Goal: Information Seeking & Learning: Learn about a topic

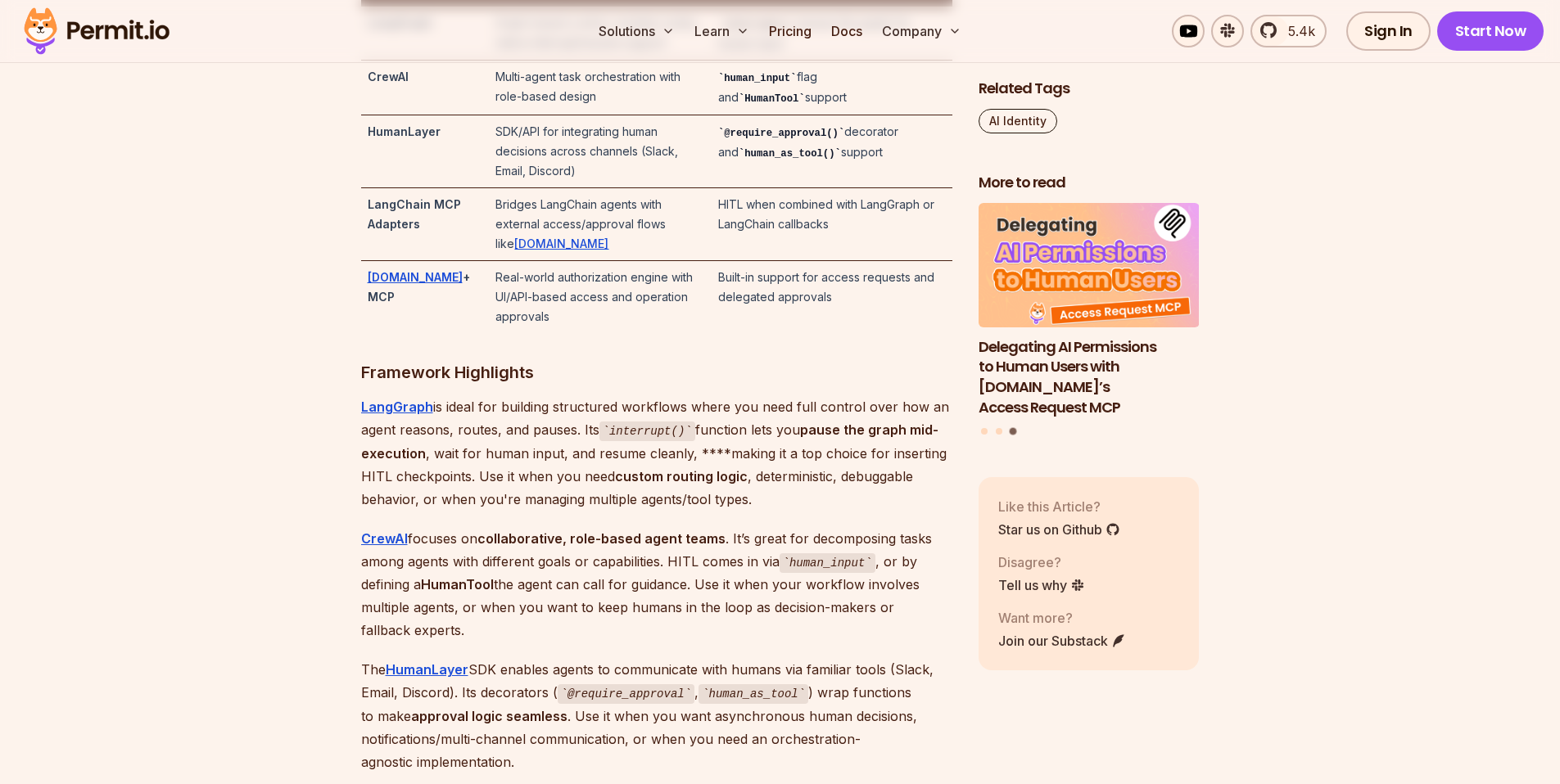
scroll to position [3691, 0]
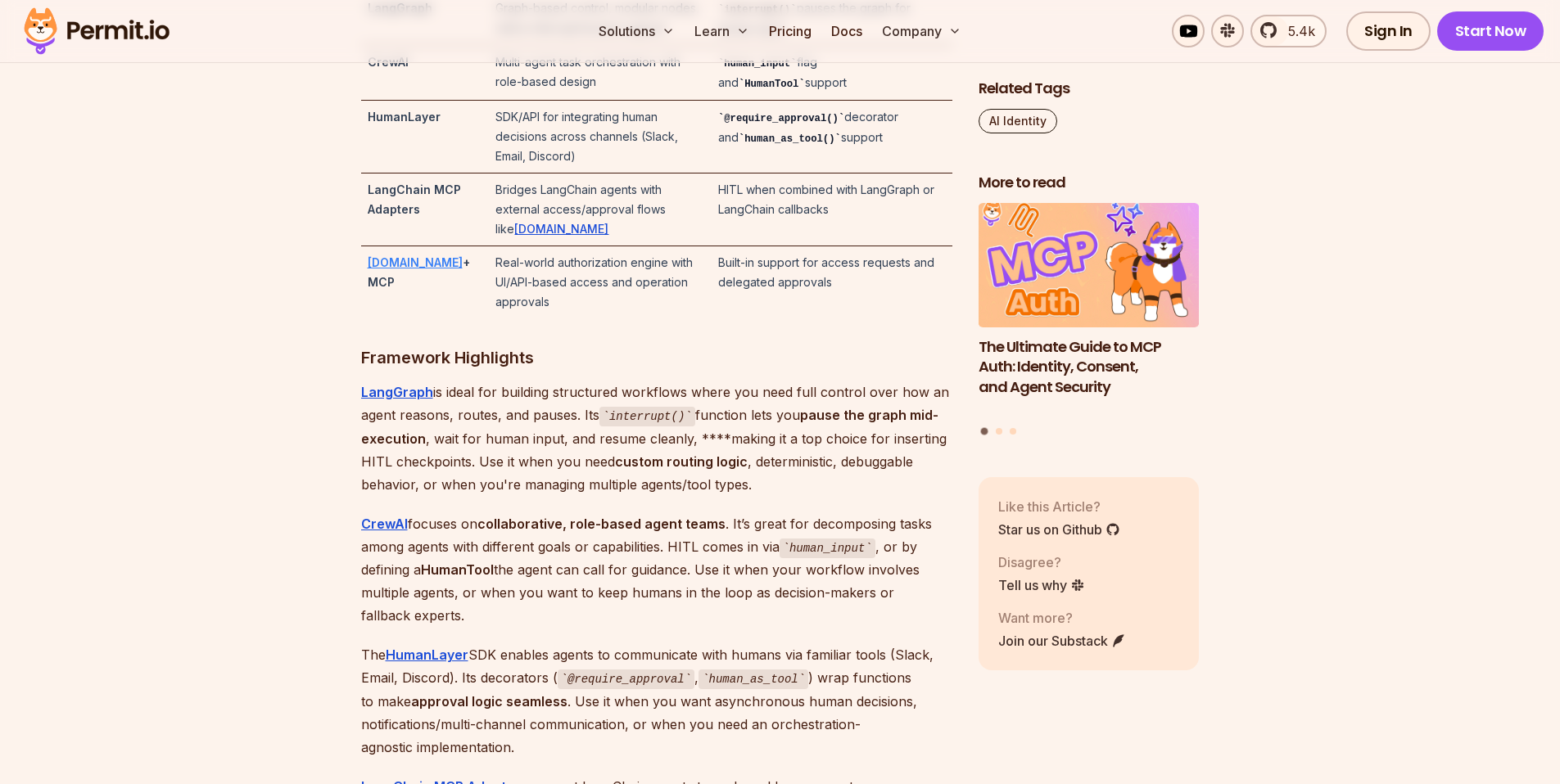
click at [381, 263] on strong "Permit.io" at bounding box center [415, 262] width 95 height 14
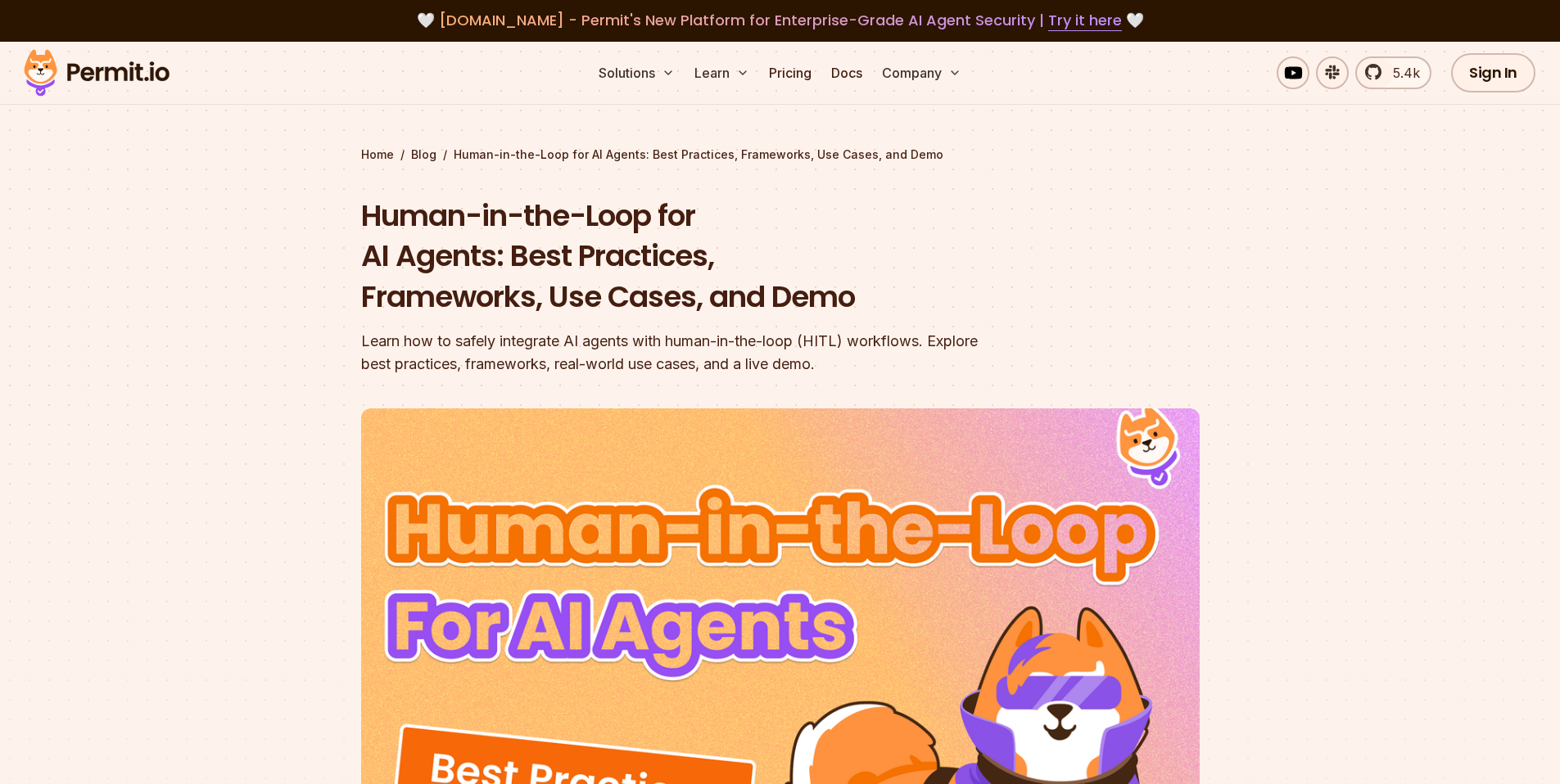
scroll to position [0, 0]
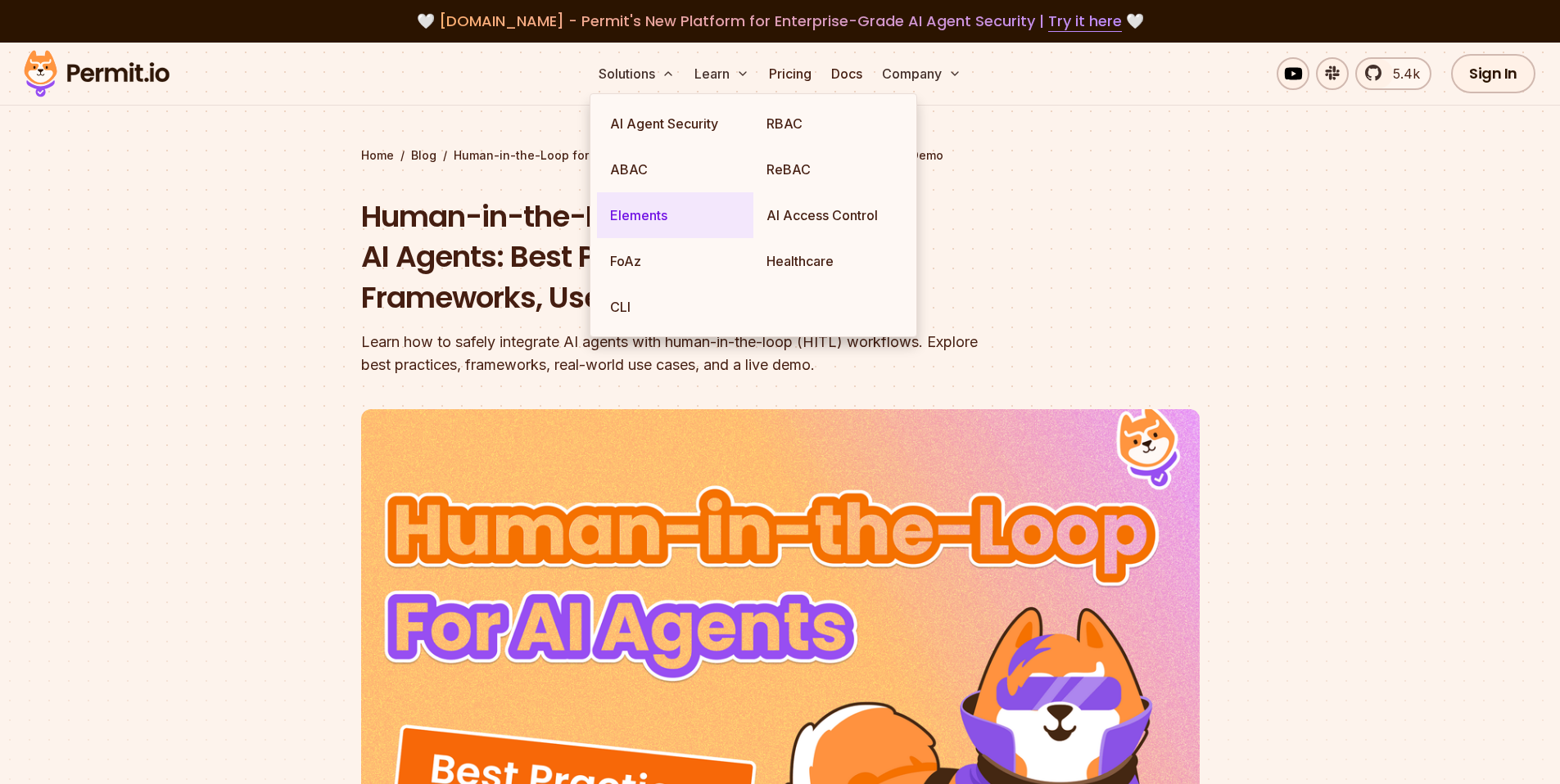
click at [677, 210] on link "Elements" at bounding box center [676, 216] width 156 height 46
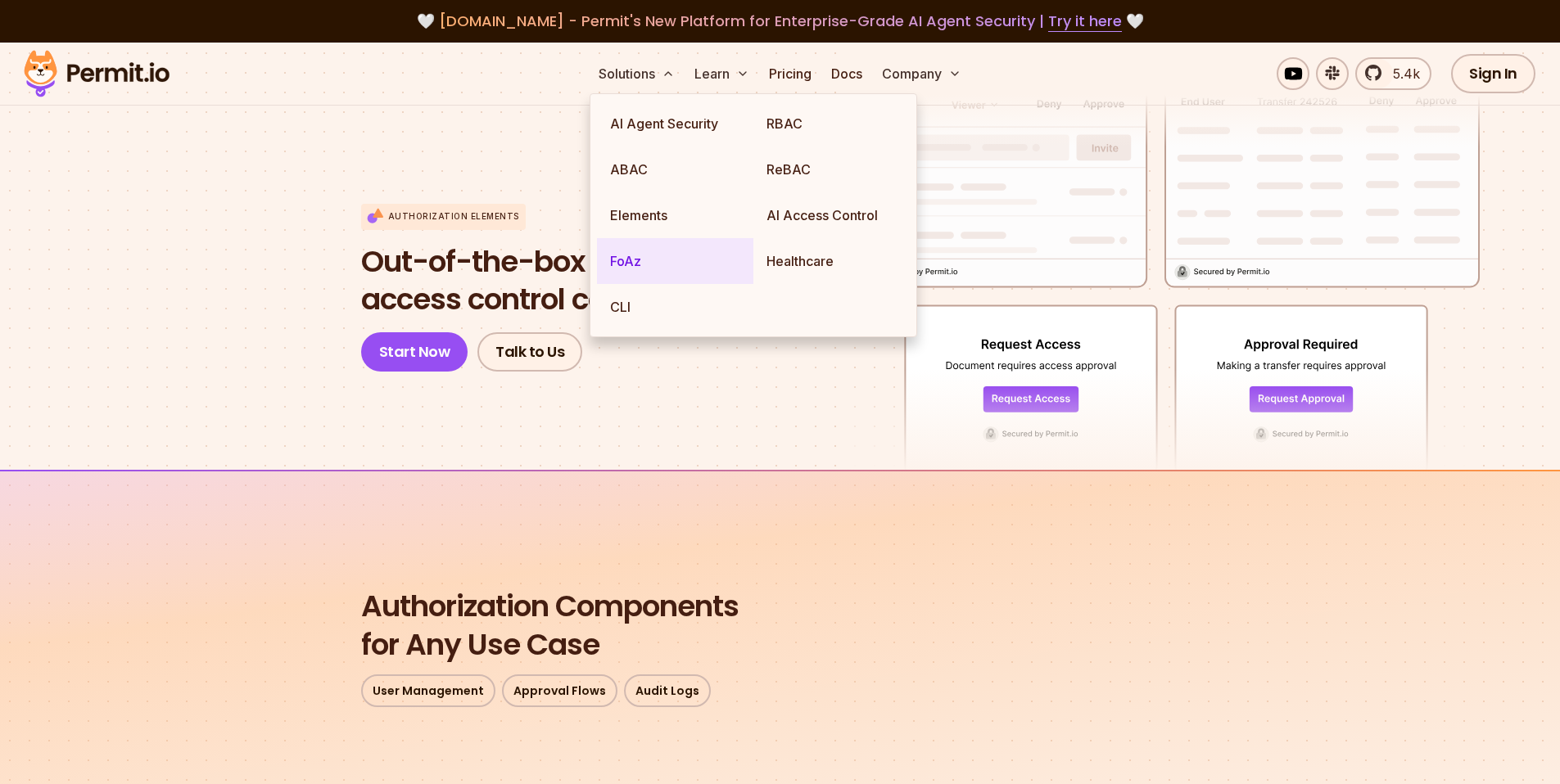
click at [662, 256] on link "FoAz" at bounding box center [676, 261] width 156 height 46
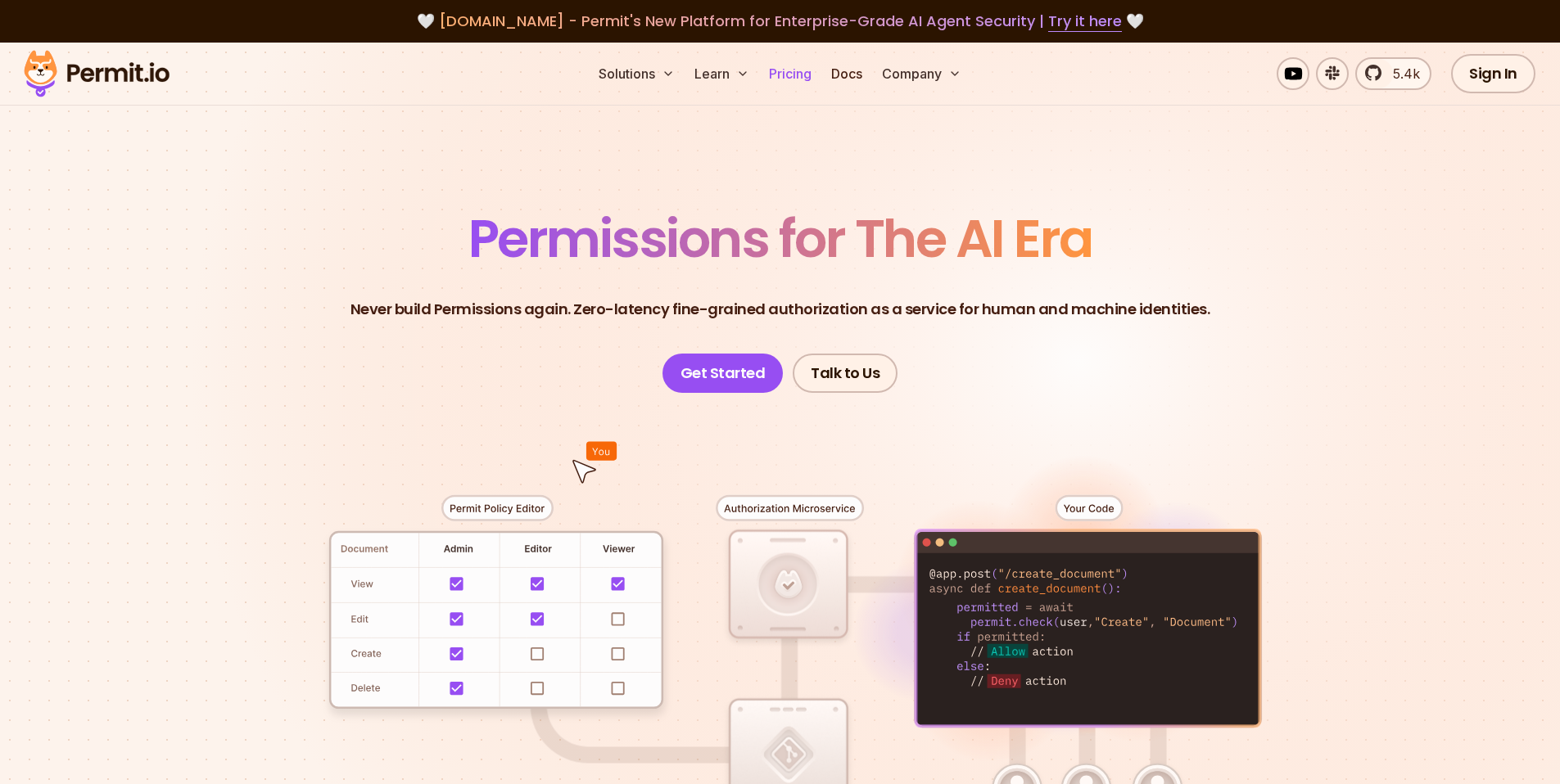
click at [787, 71] on link "Pricing" at bounding box center [790, 73] width 55 height 32
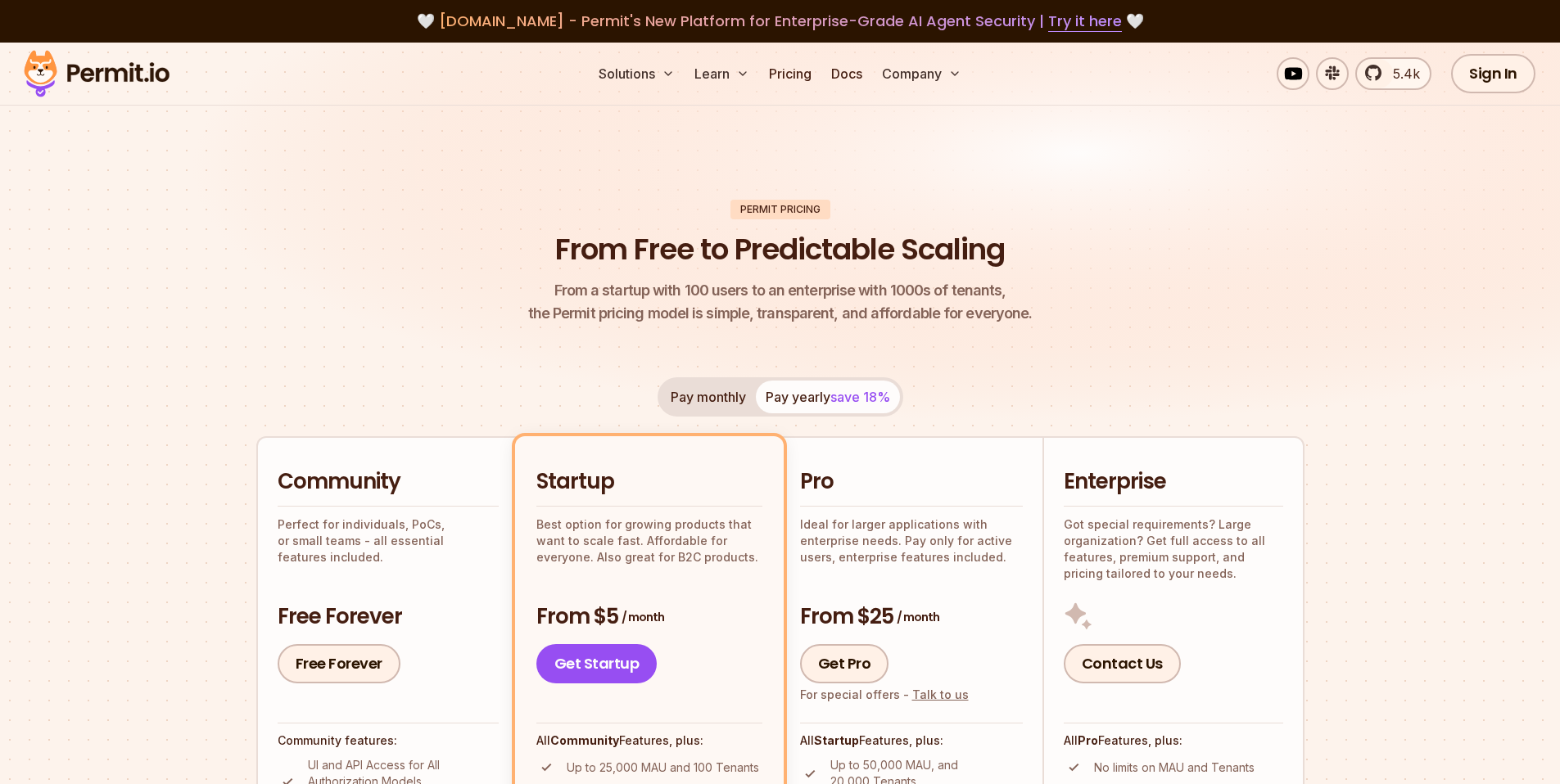
drag, startPoint x: 189, startPoint y: 77, endPoint x: 64, endPoint y: 69, distance: 125.3
click at [64, 69] on div "Solutions Learn Pricing Docs Company 5.4k Sign In Start Now" at bounding box center [780, 74] width 1560 height 63
click at [842, 72] on link "Docs" at bounding box center [846, 73] width 44 height 32
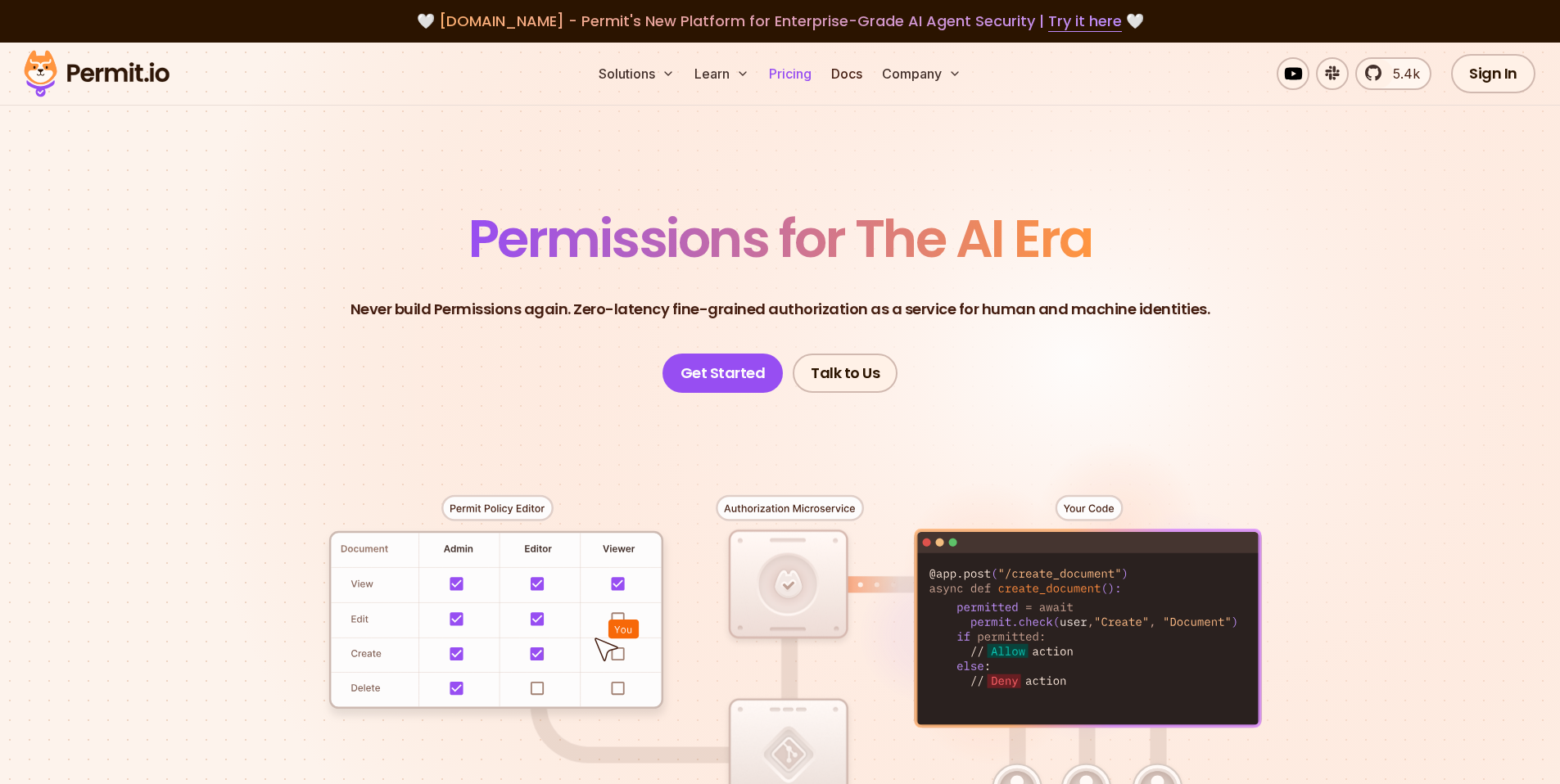
click at [801, 82] on link "Pricing" at bounding box center [790, 73] width 55 height 32
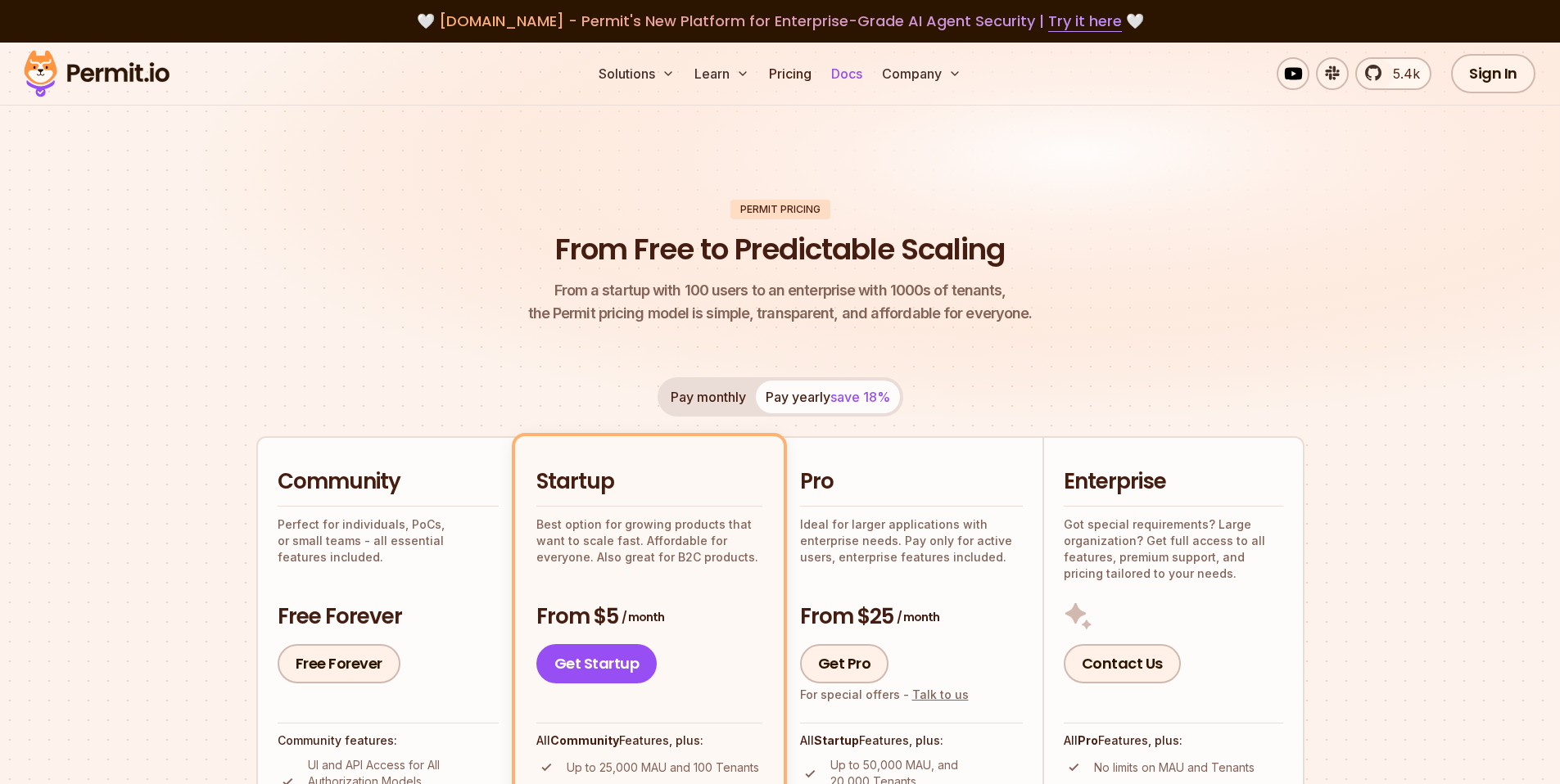
click at [849, 67] on link "Docs" at bounding box center [846, 73] width 44 height 32
